Goal: Use online tool/utility

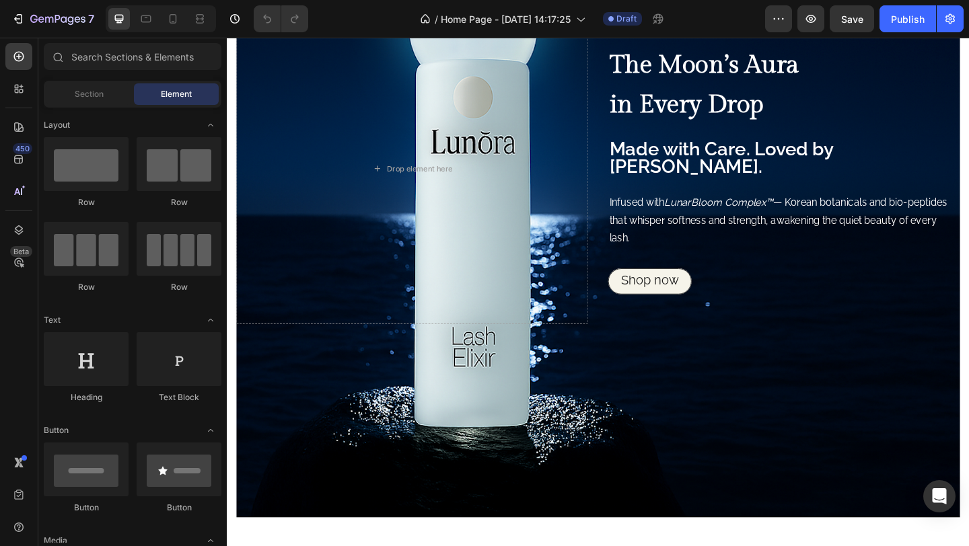
scroll to position [1019, 0]
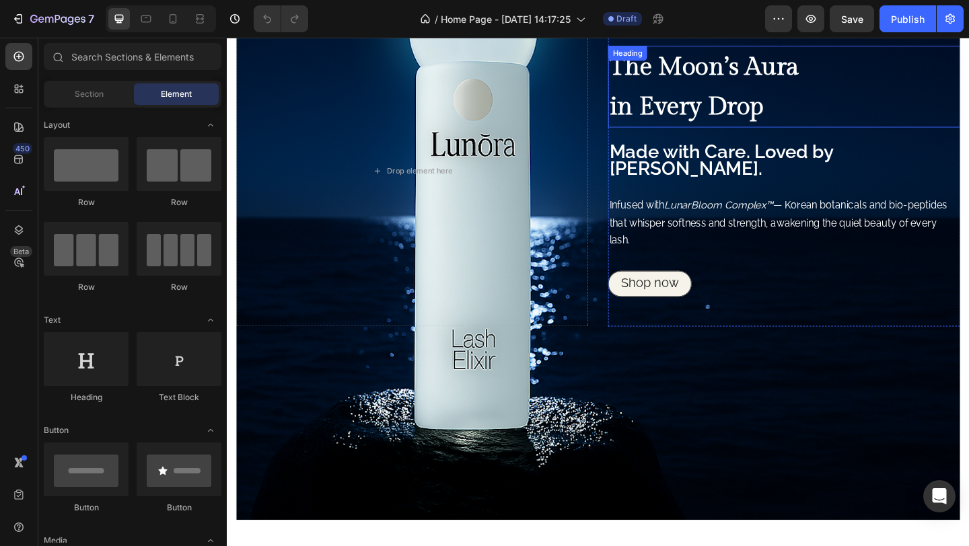
click at [704, 112] on strong "in Every Drop" at bounding box center [726, 113] width 168 height 32
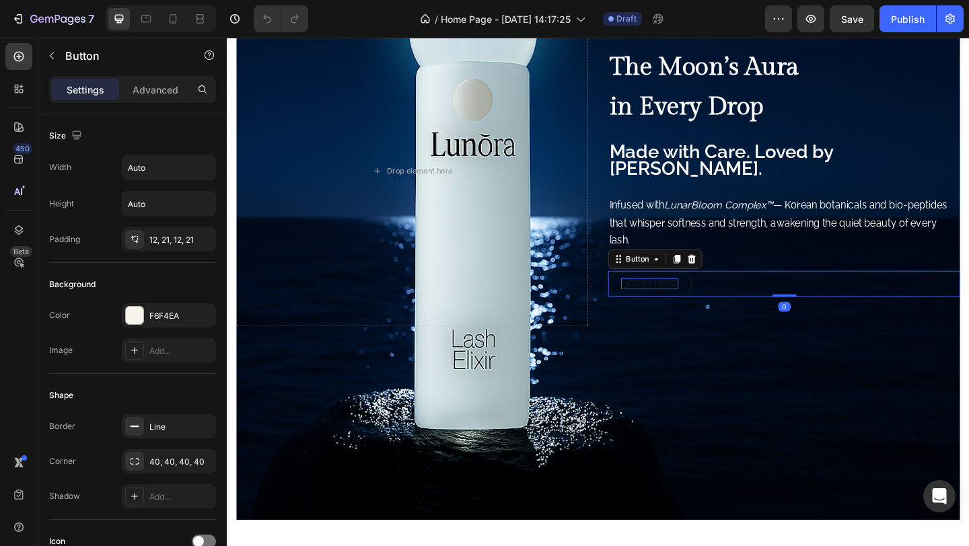
click at [689, 296] on span "Shop now" at bounding box center [686, 304] width 63 height 16
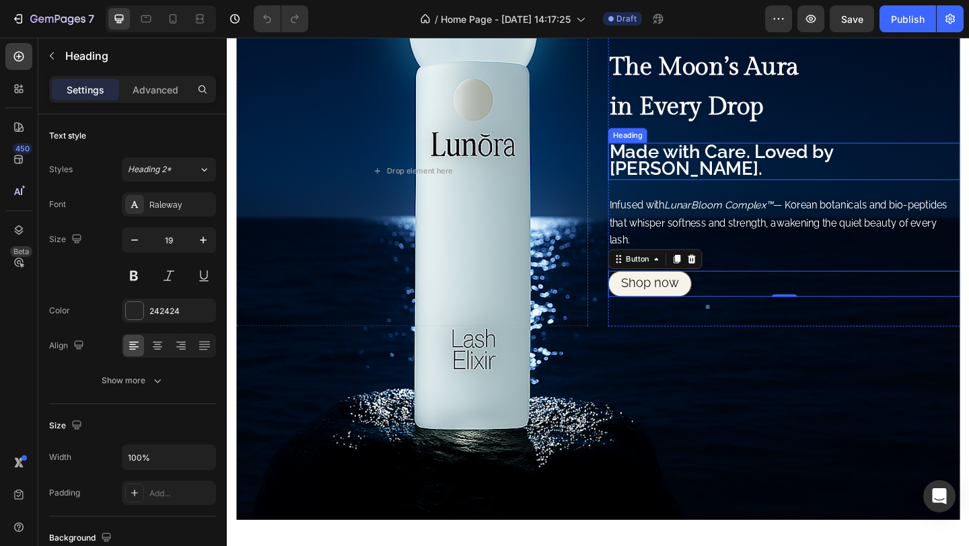
click at [698, 174] on span "Made with Care. Loved by [PERSON_NAME]." at bounding box center [763, 170] width 243 height 42
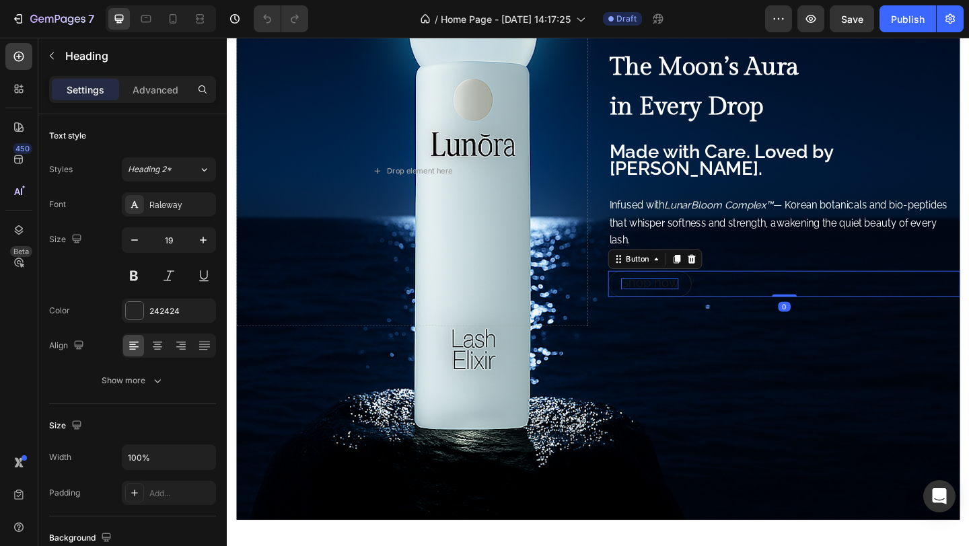
click at [679, 298] on span "Shop now" at bounding box center [686, 304] width 63 height 16
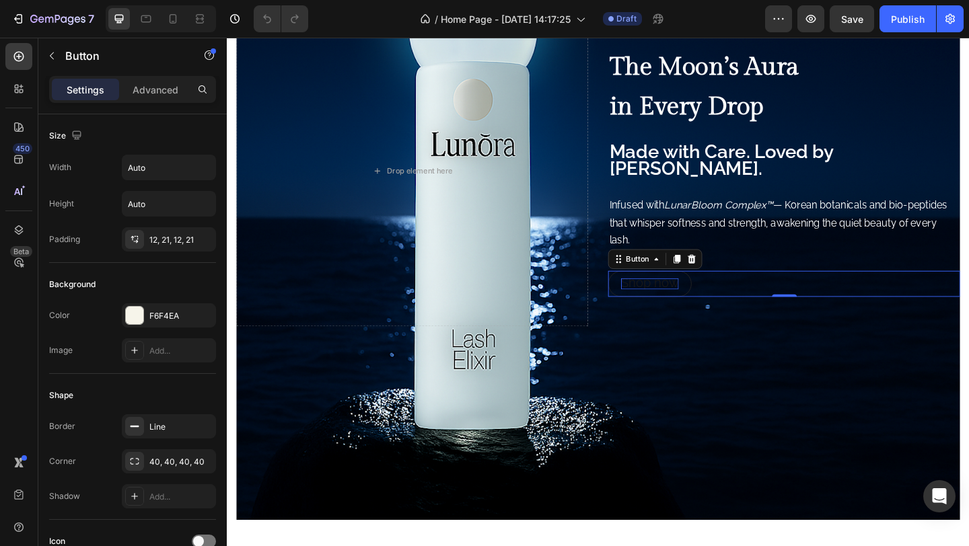
click at [676, 296] on span "Shop now" at bounding box center [686, 304] width 63 height 16
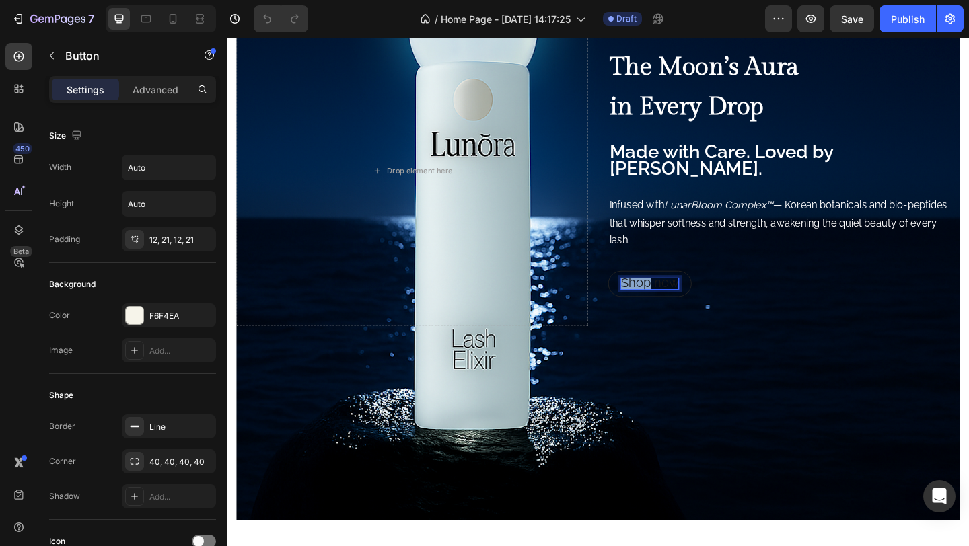
click at [676, 296] on span "Shop now" at bounding box center [686, 304] width 63 height 16
click at [677, 296] on span "Shop now" at bounding box center [686, 304] width 63 height 16
click at [679, 297] on span "Shop now" at bounding box center [686, 304] width 63 height 16
click at [680, 297] on span "Shop now" at bounding box center [686, 304] width 63 height 16
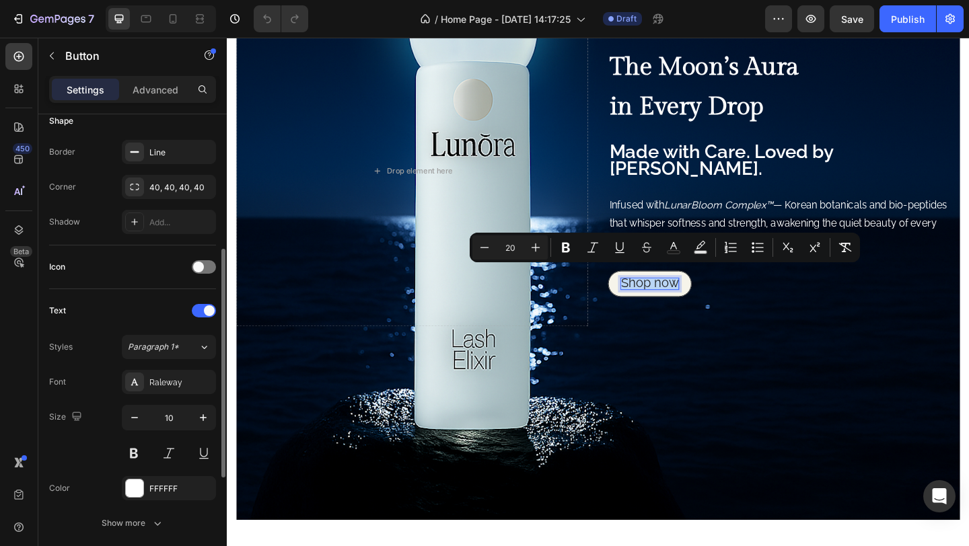
scroll to position [275, 0]
click at [187, 377] on div "Raleway" at bounding box center [180, 382] width 63 height 12
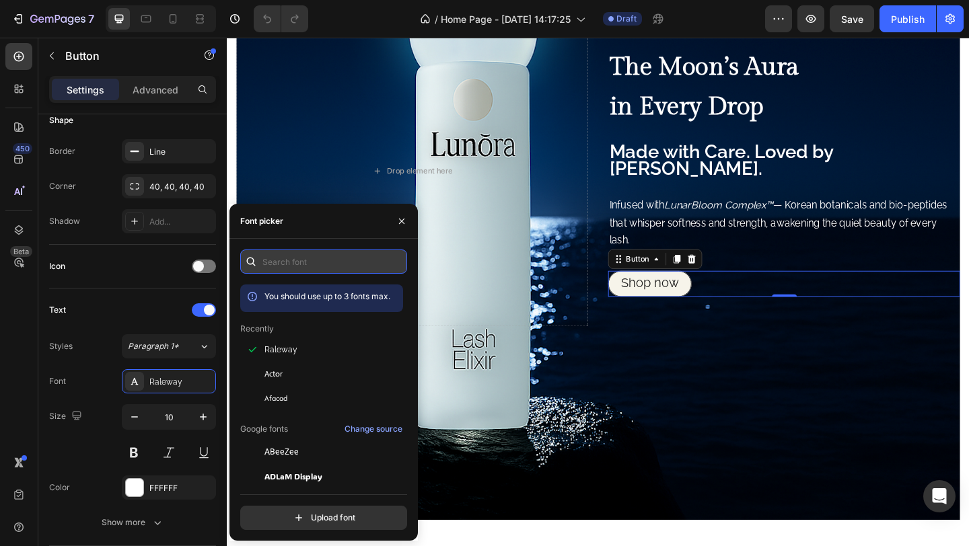
click at [288, 258] on input "text" at bounding box center [323, 262] width 167 height 24
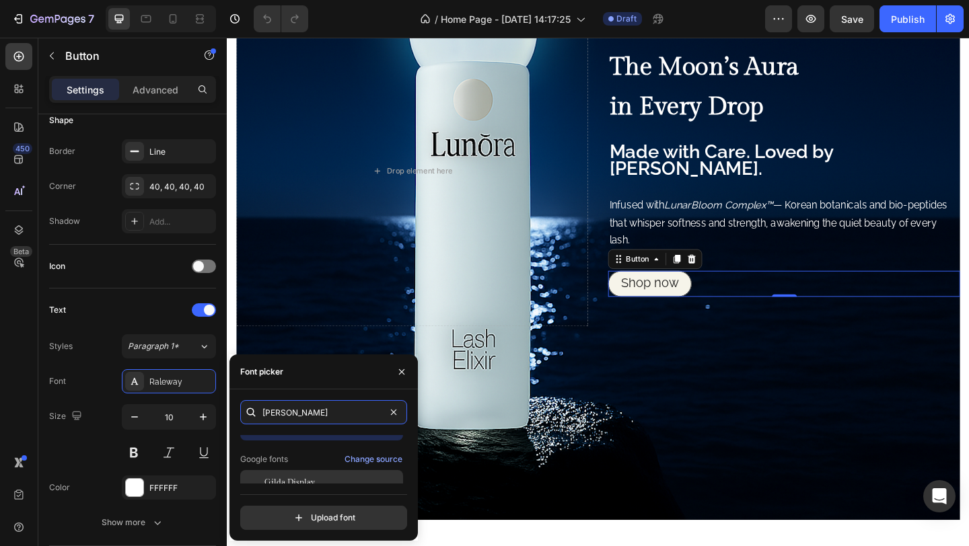
scroll to position [23, 0]
type input "[PERSON_NAME]"
click at [291, 476] on span "Gilda Display" at bounding box center [289, 482] width 50 height 12
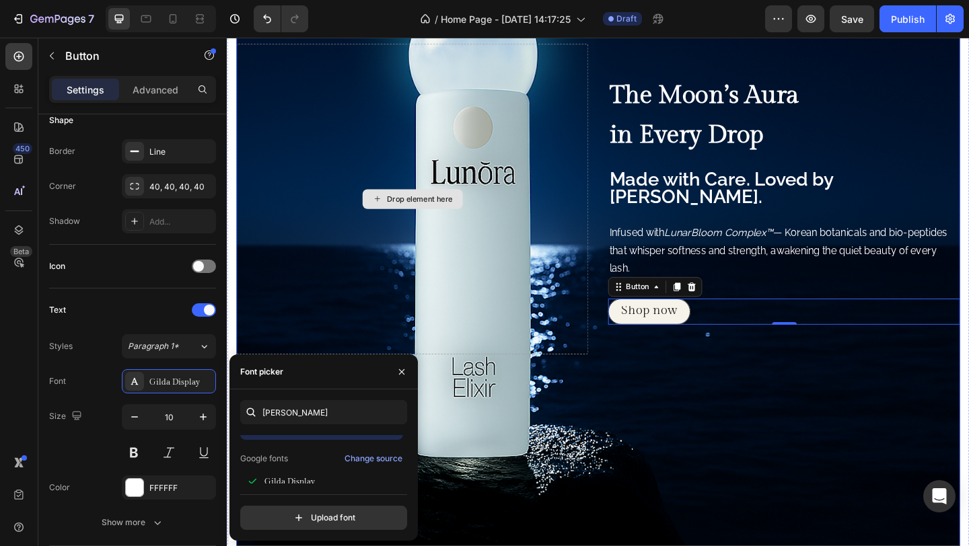
scroll to position [988, 0]
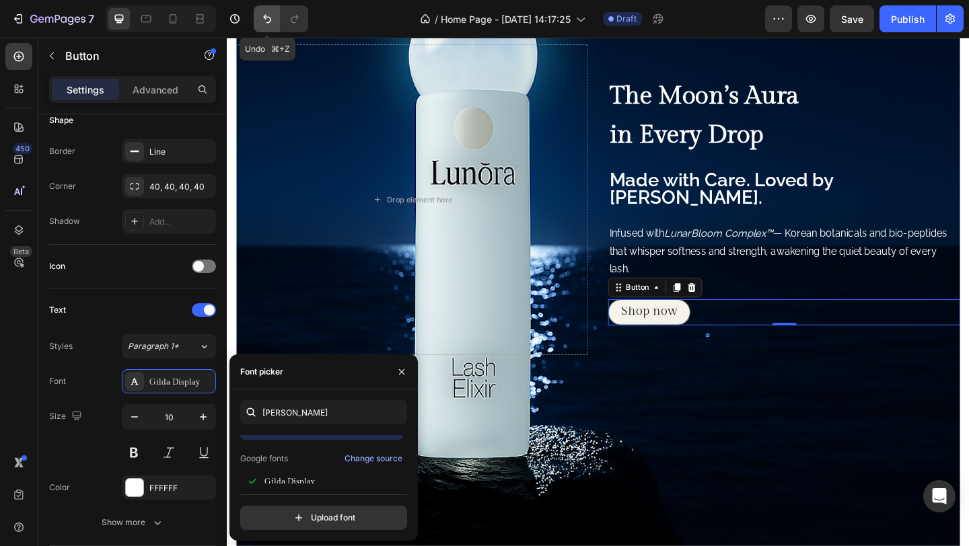
click at [268, 22] on icon "Undo/Redo" at bounding box center [267, 19] width 8 height 9
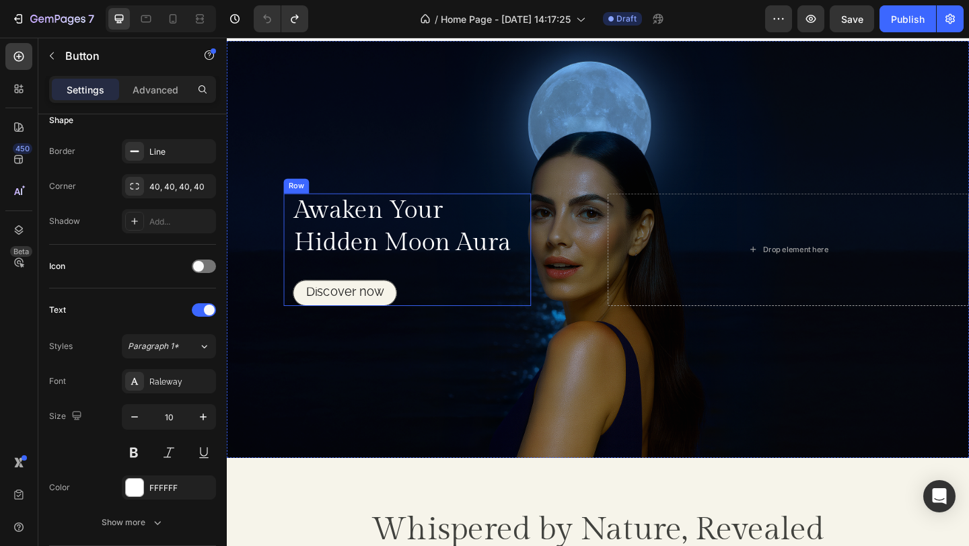
scroll to position [0, 0]
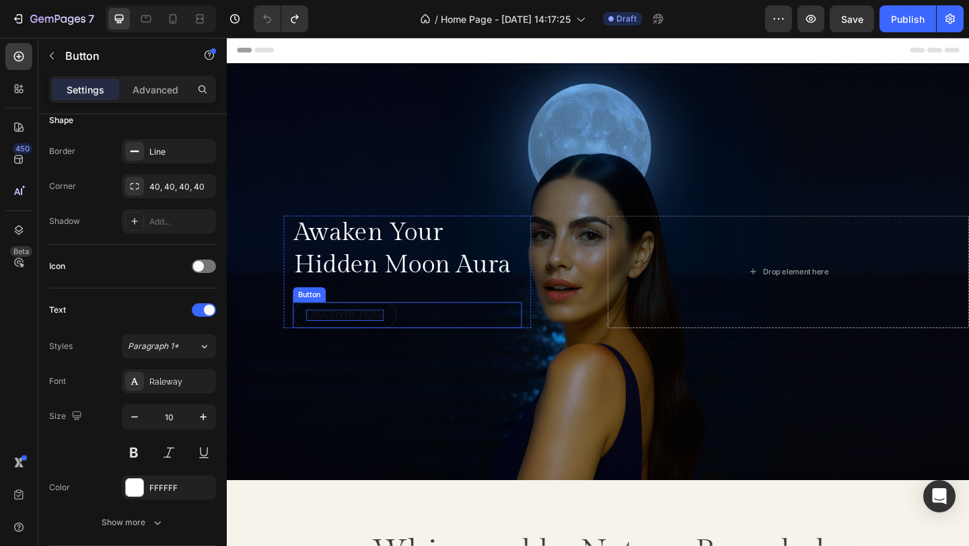
click at [345, 335] on span "Discover now" at bounding box center [355, 338] width 85 height 16
click at [346, 336] on span "Discover now" at bounding box center [355, 338] width 85 height 16
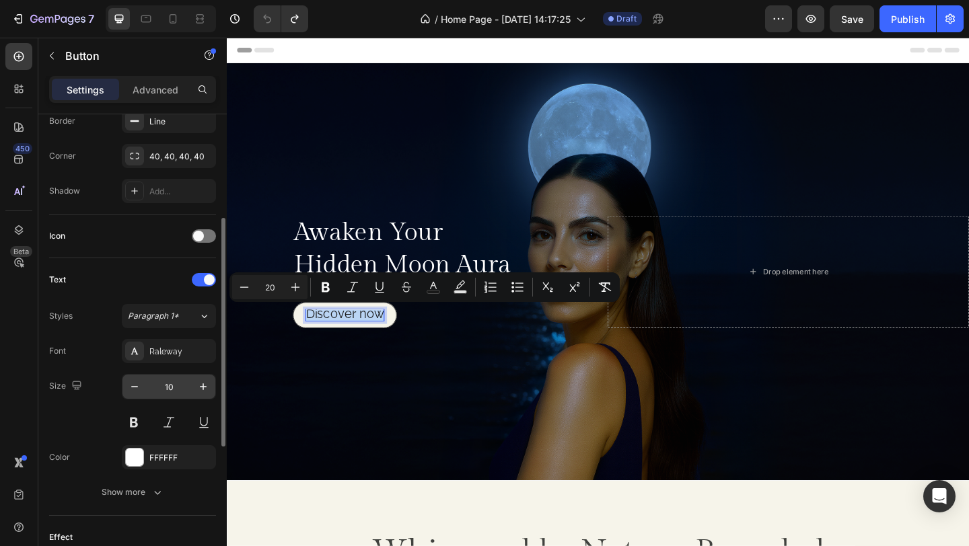
scroll to position [317, 0]
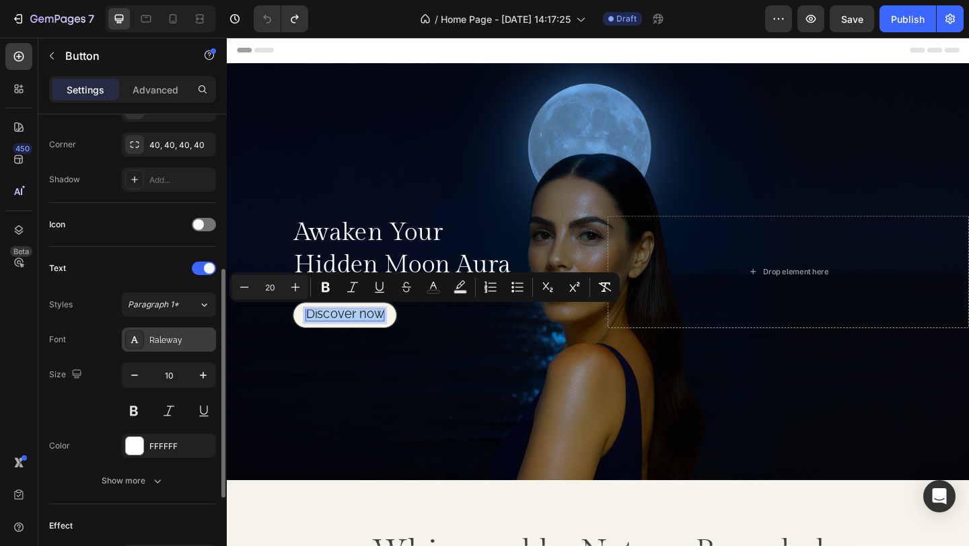
click at [165, 341] on div "Raleway" at bounding box center [180, 340] width 63 height 12
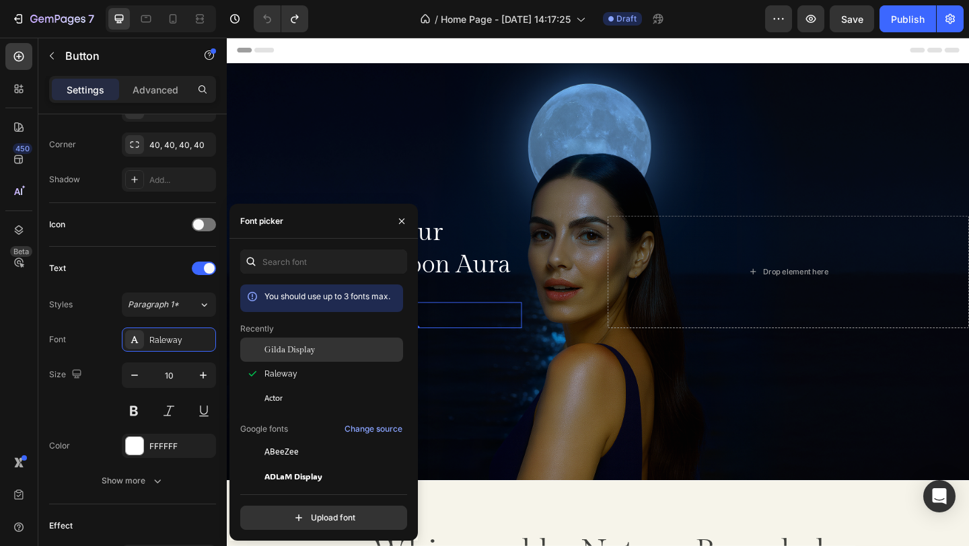
drag, startPoint x: 296, startPoint y: 348, endPoint x: 327, endPoint y: 353, distance: 31.2
click at [296, 348] on span "Gilda Display" at bounding box center [289, 350] width 50 height 12
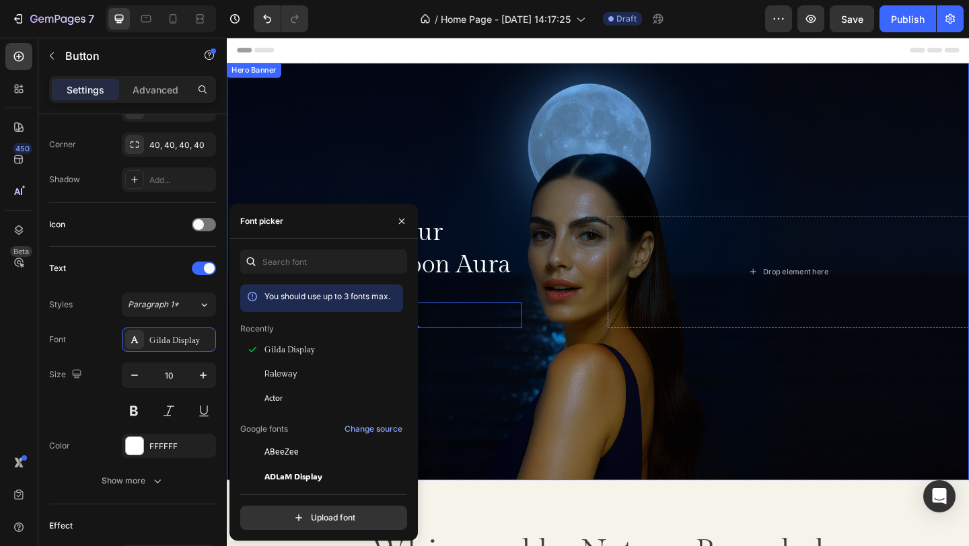
click at [593, 414] on div "Overlay" at bounding box center [630, 292] width 807 height 454
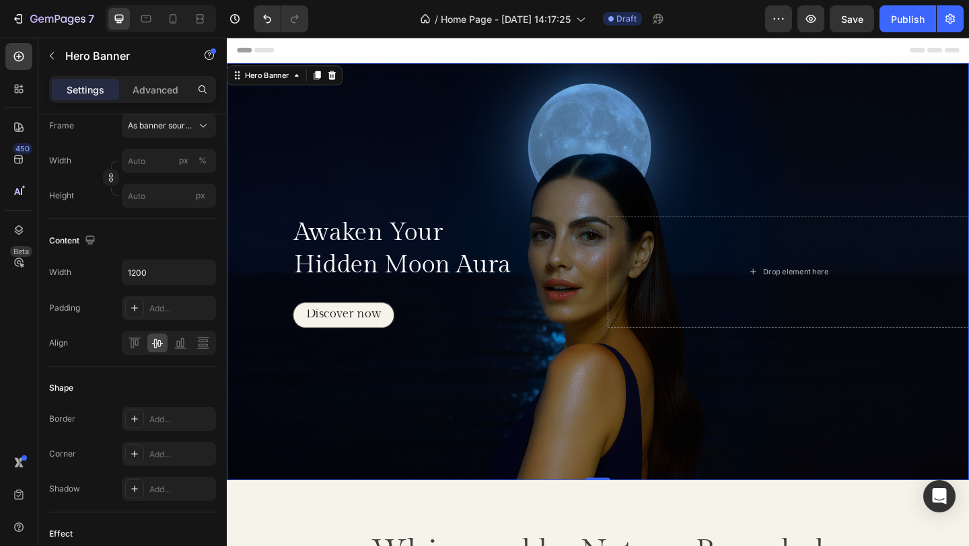
scroll to position [0, 0]
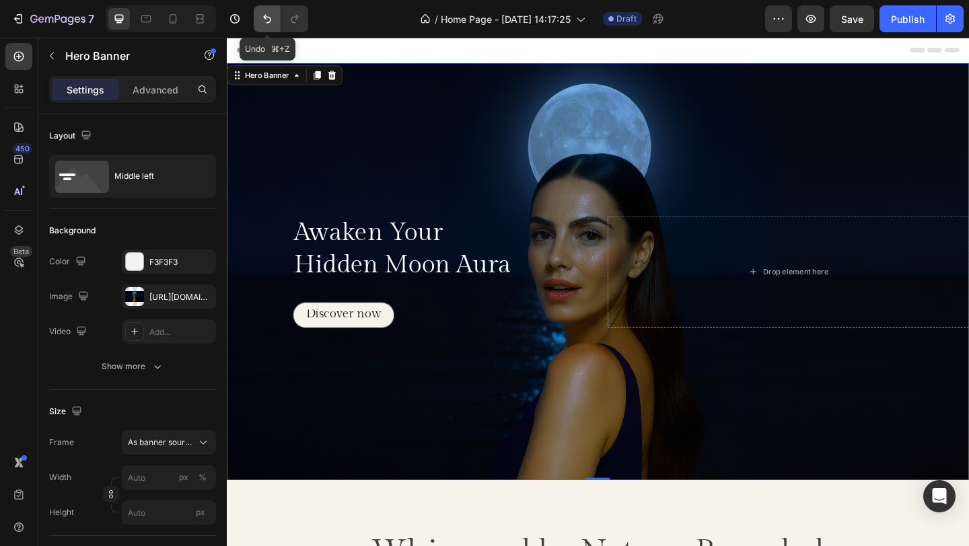
drag, startPoint x: 266, startPoint y: 20, endPoint x: 266, endPoint y: 31, distance: 10.8
click at [266, 20] on icon "Undo/Redo" at bounding box center [266, 18] width 13 height 13
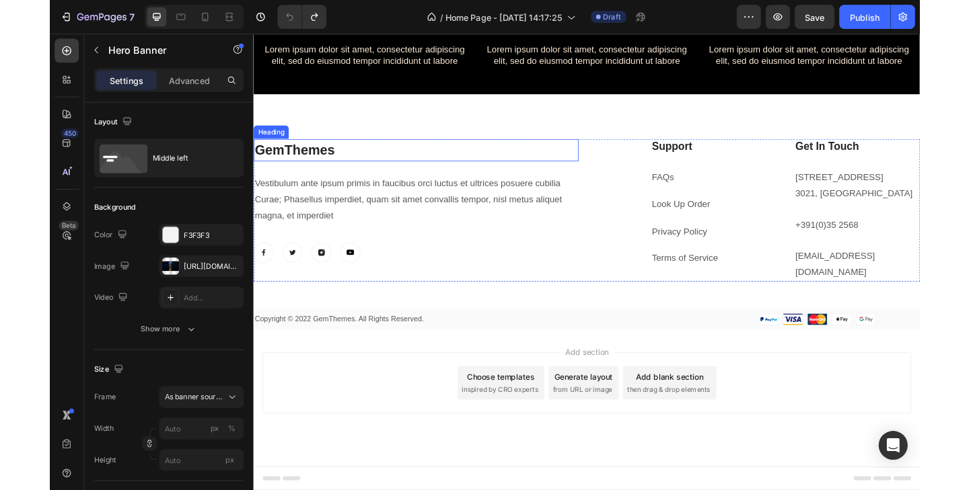
scroll to position [3074, 0]
